Goal: Obtain resource: Obtain resource

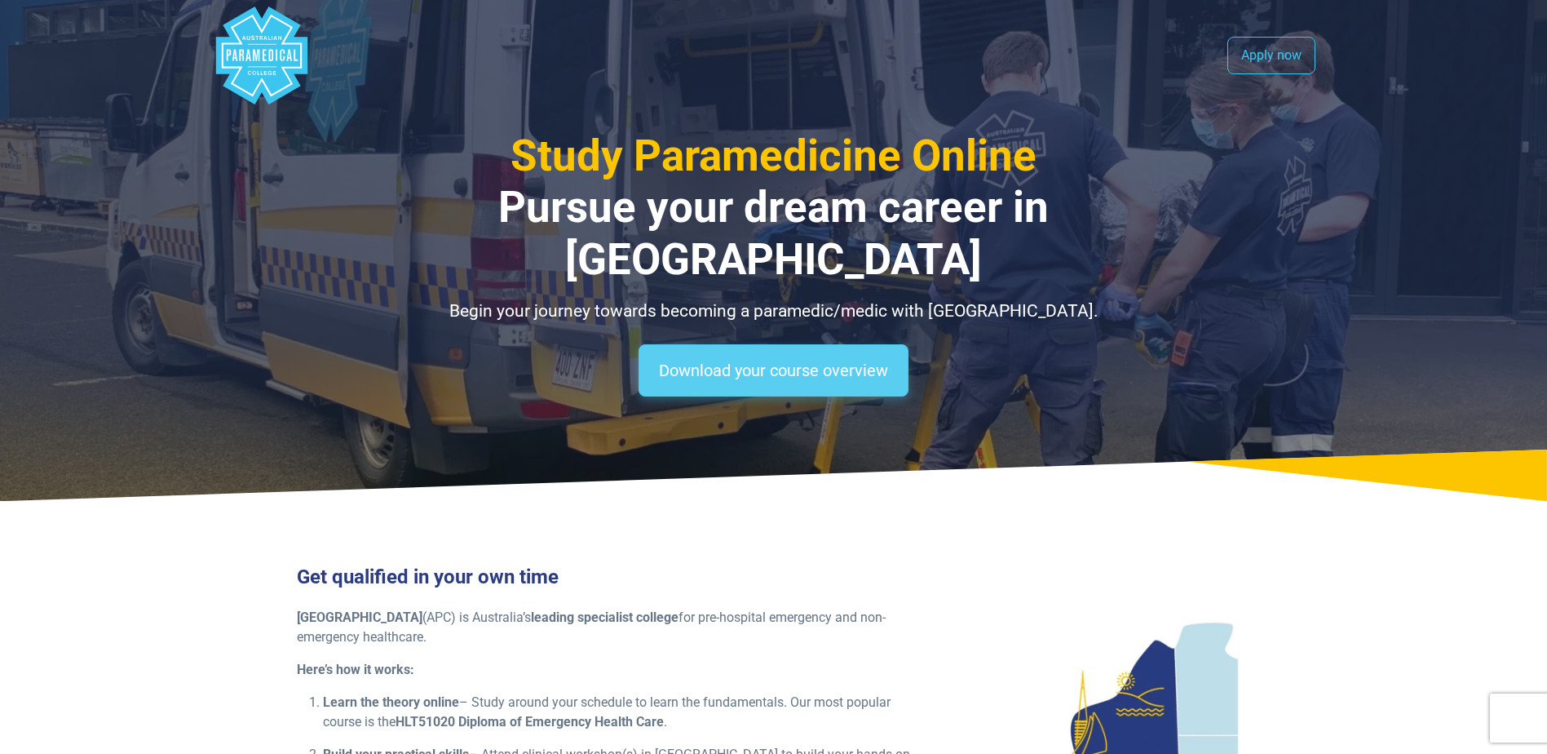
click at [769, 344] on link "Download your course overview" at bounding box center [774, 370] width 270 height 52
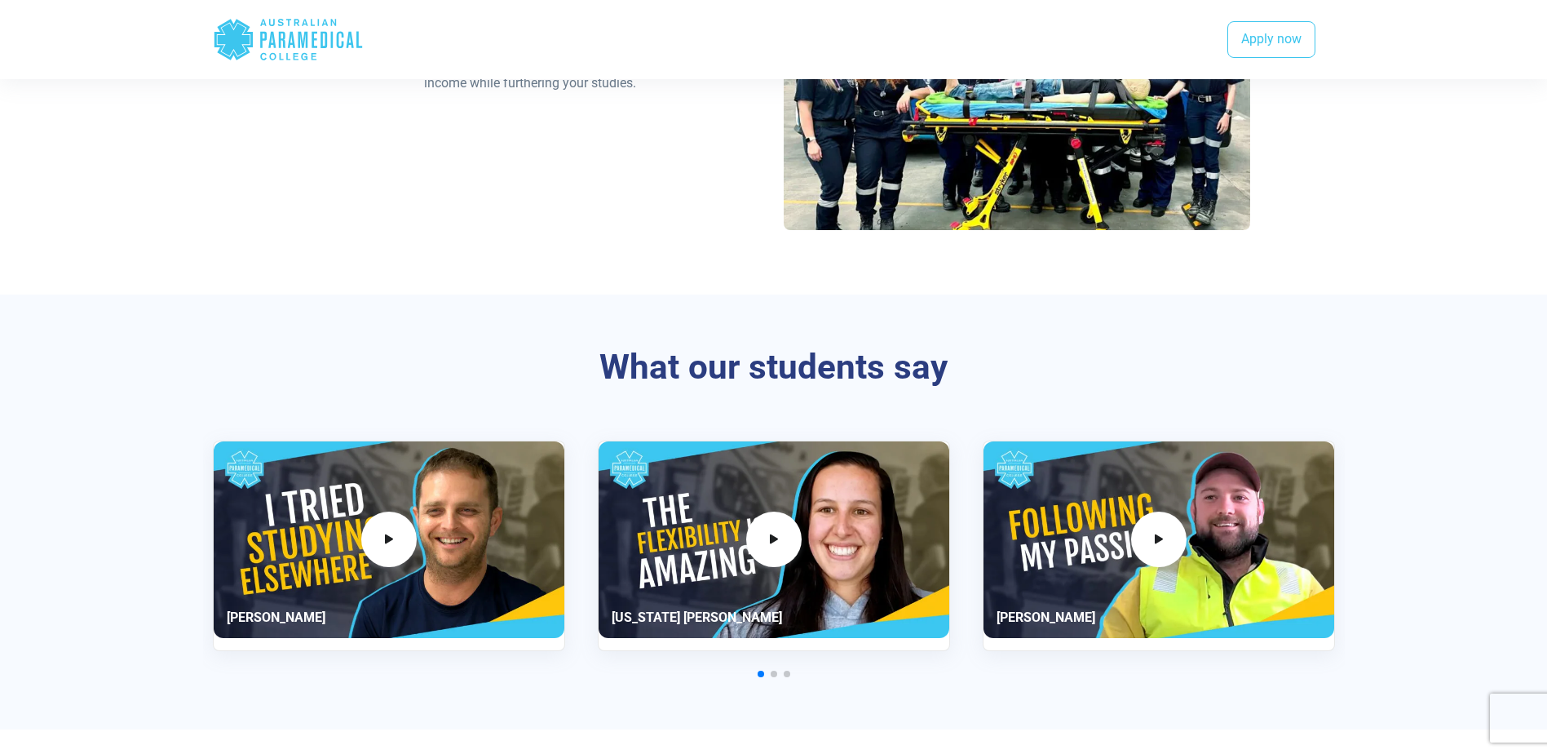
scroll to position [2811, 0]
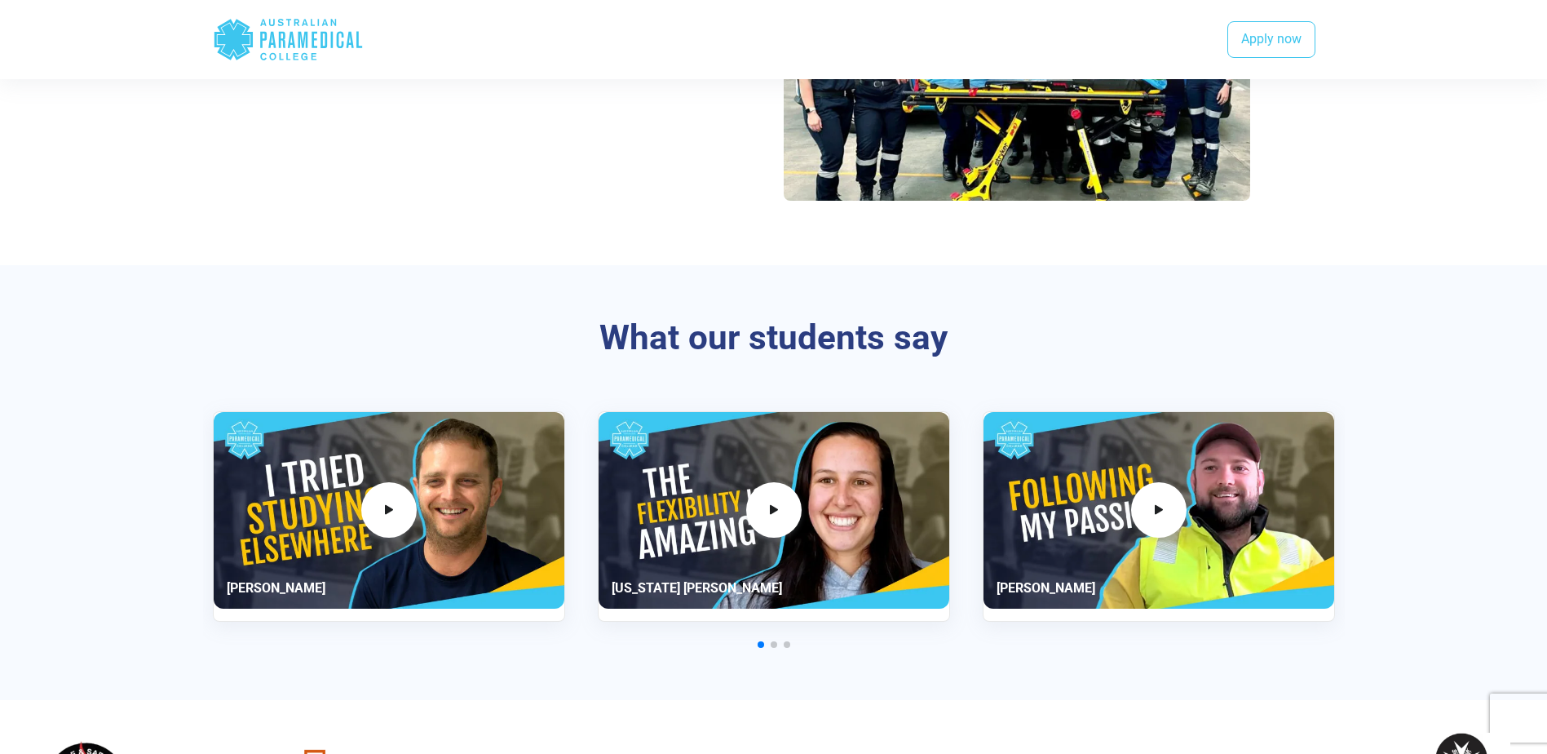
click at [772, 641] on span "Go to slide 2" at bounding box center [774, 644] width 7 height 7
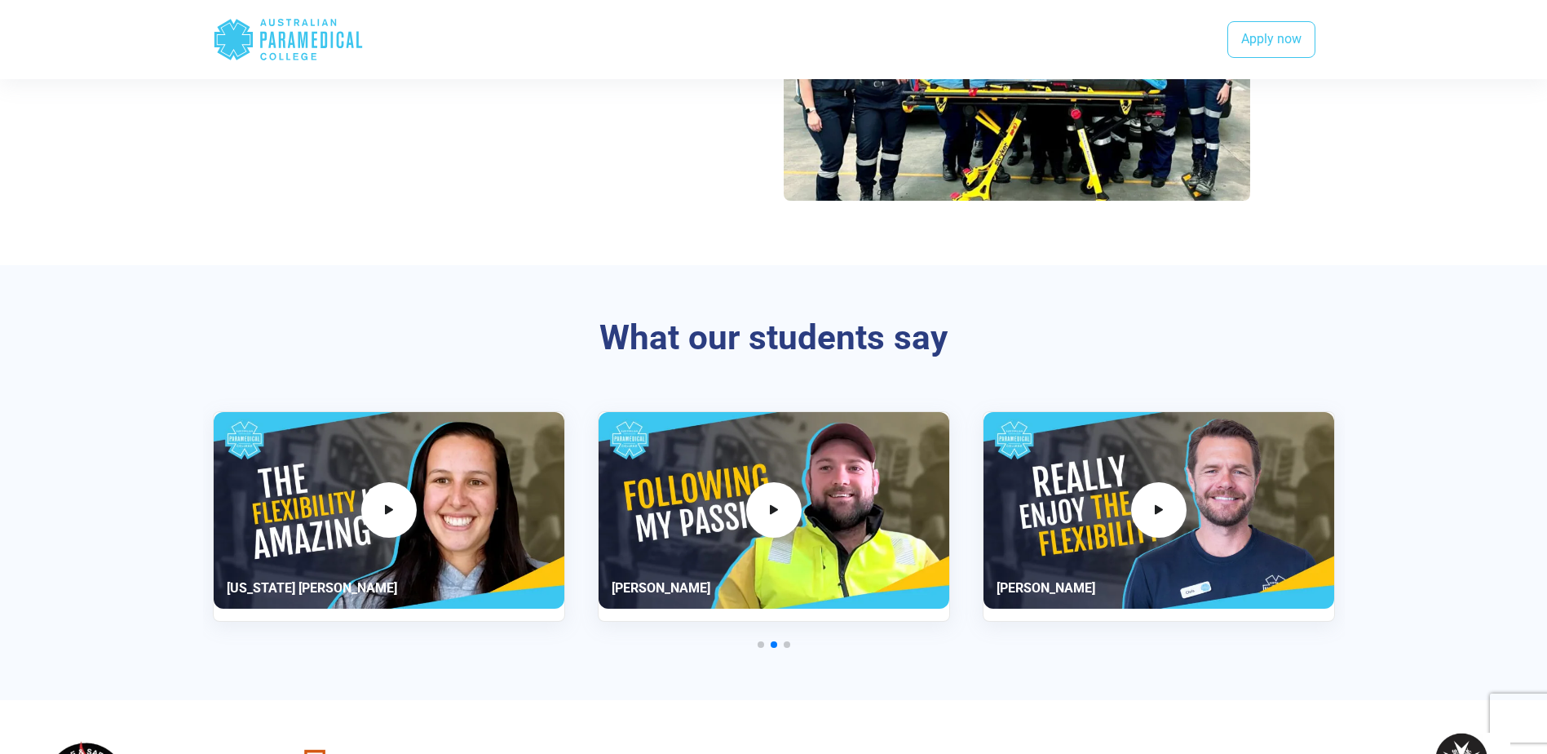
click at [789, 641] on span "Go to slide 3" at bounding box center [787, 644] width 7 height 7
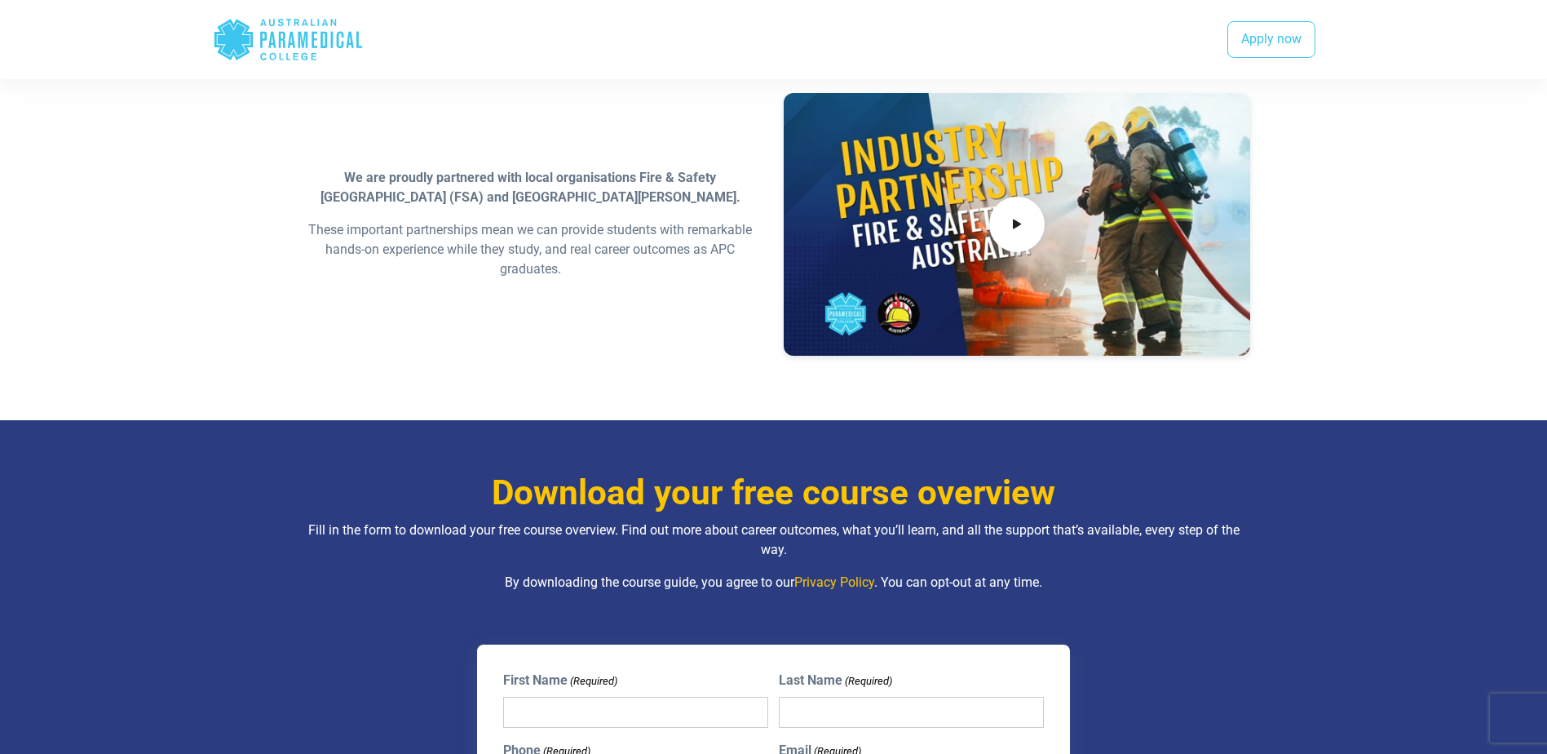
scroll to position [1180, 0]
